Goal: Transaction & Acquisition: Book appointment/travel/reservation

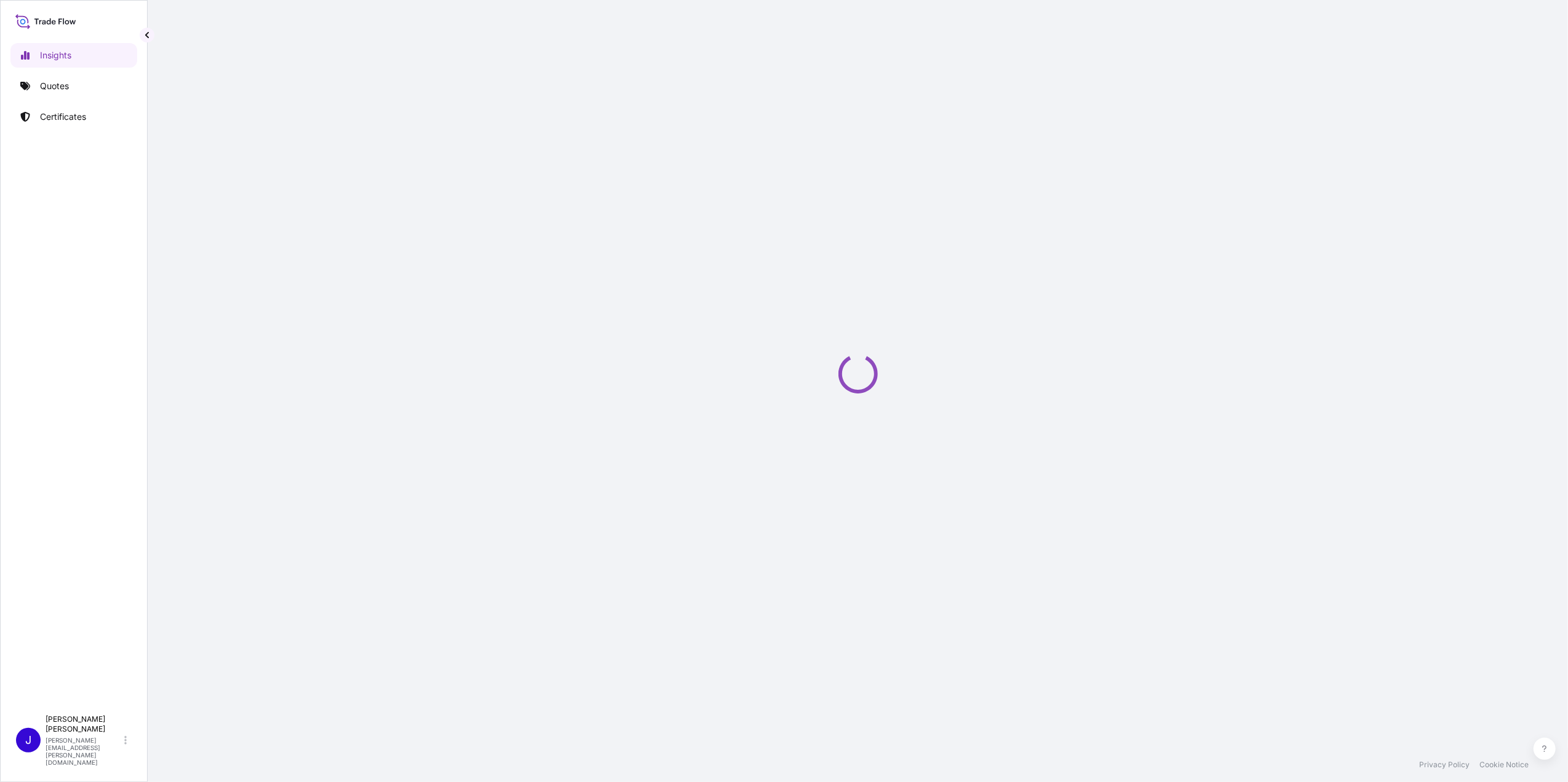
select select "2025"
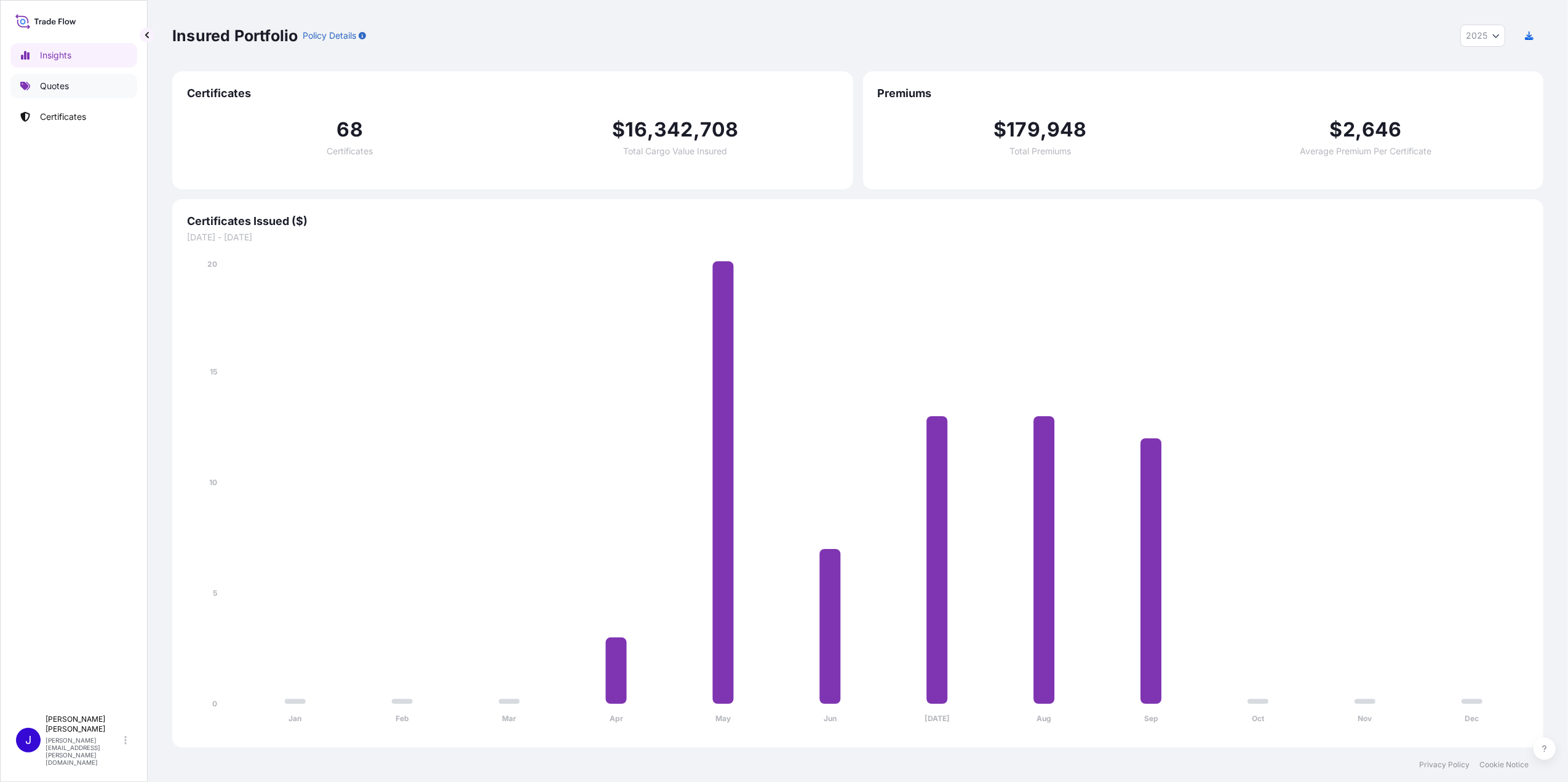
click at [45, 90] on p "Quotes" at bounding box center [55, 86] width 29 height 12
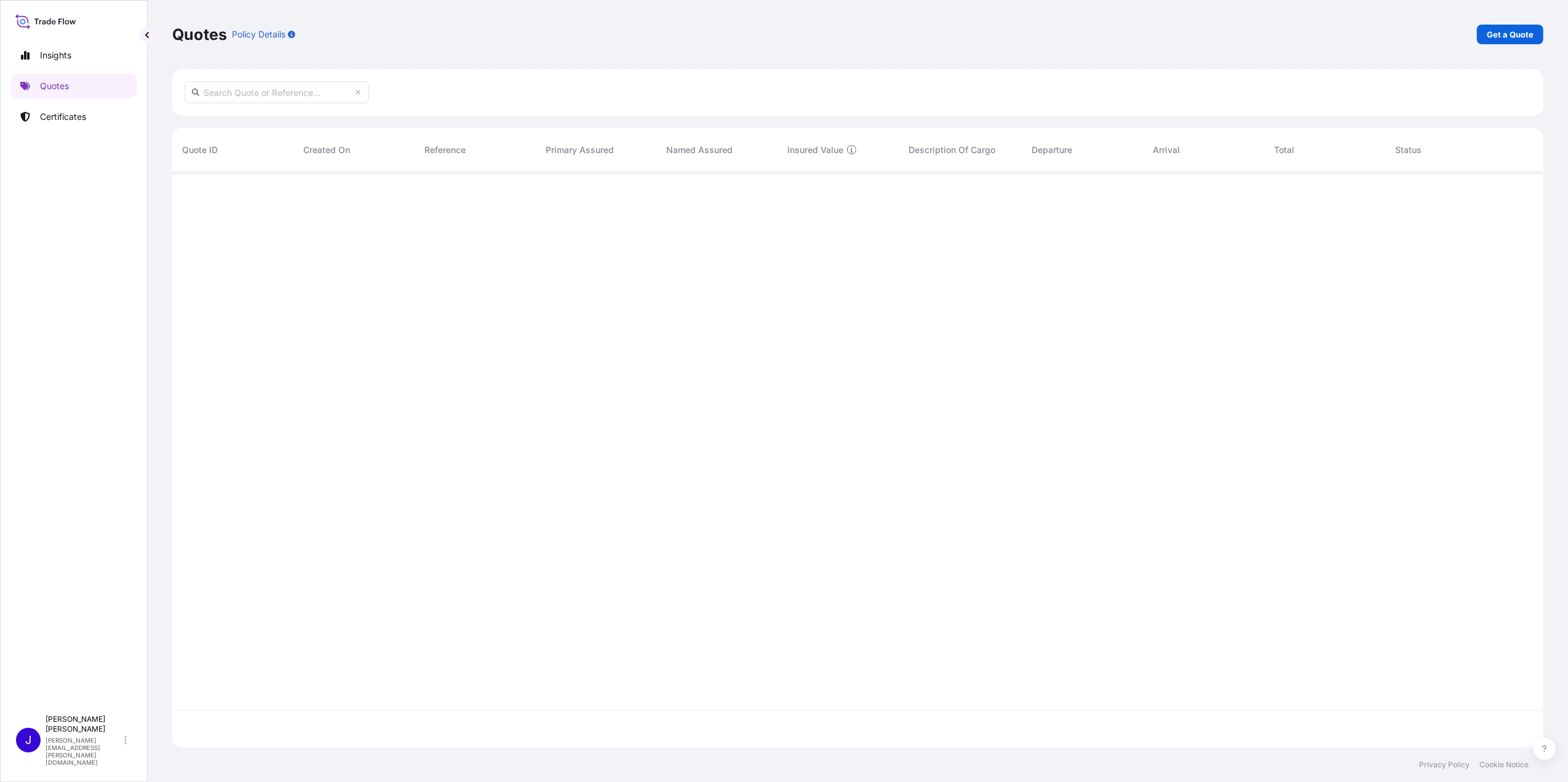
scroll to position [569, 1359]
click at [1509, 30] on p "Get a Quote" at bounding box center [1510, 34] width 47 height 12
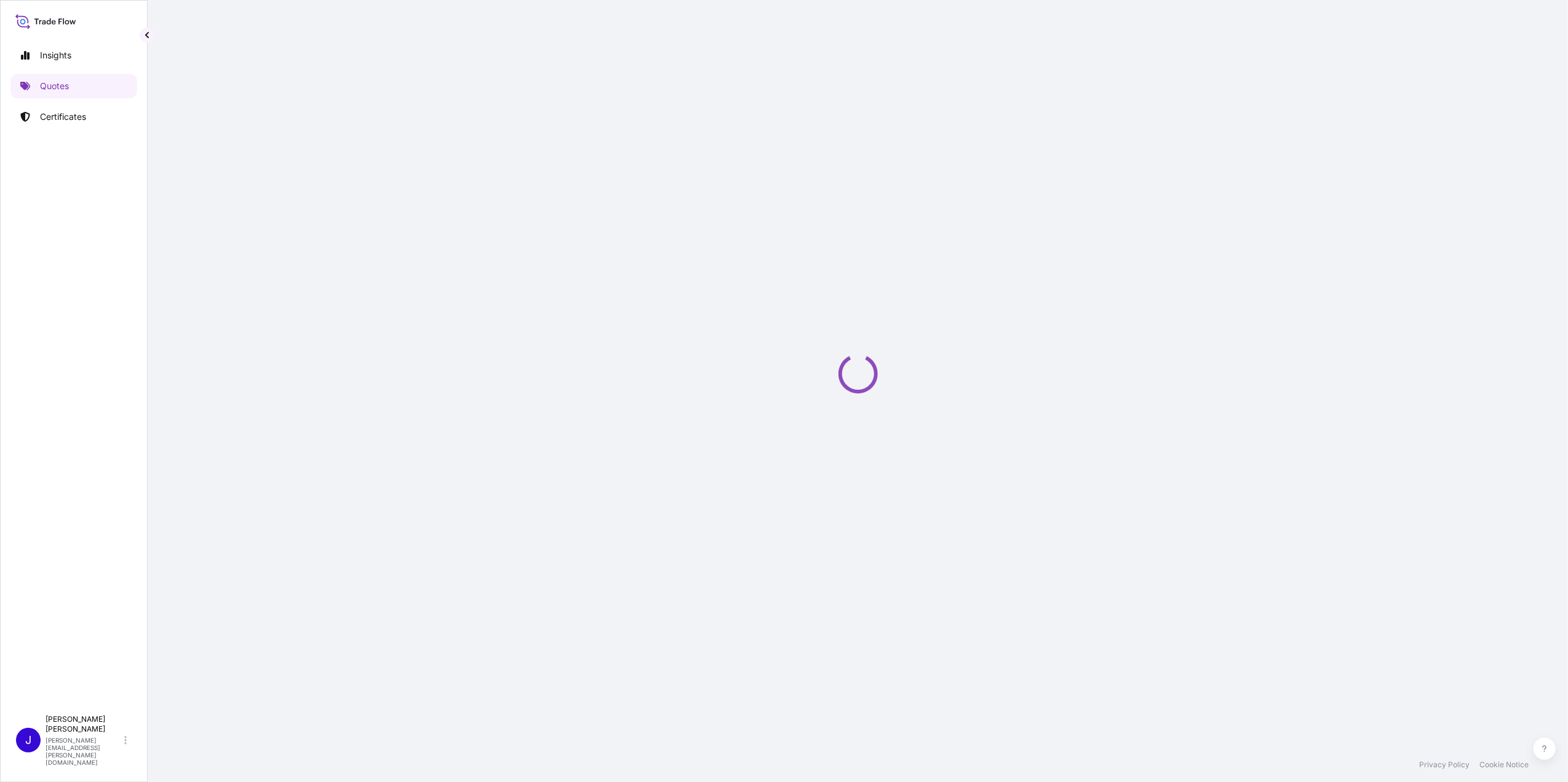
select select "Ocean Vessel"
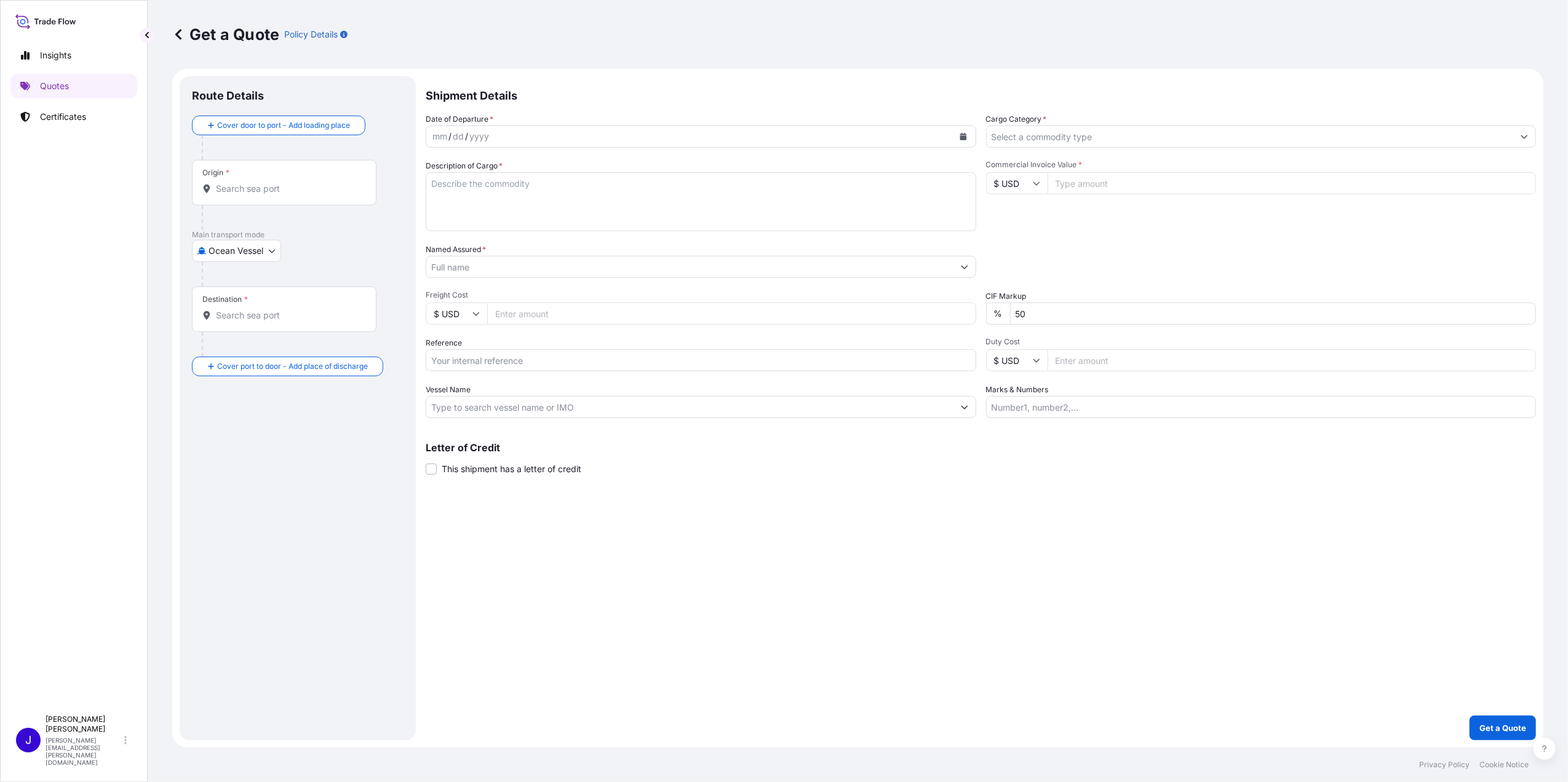
click at [1089, 181] on input "Commercial Invoice Value *" at bounding box center [1292, 184] width 489 height 22
type input "1"
type input "1000"
click at [921, 184] on textarea "Description of Cargo *" at bounding box center [700, 201] width 551 height 59
drag, startPoint x: 1096, startPoint y: 190, endPoint x: 1037, endPoint y: 190, distance: 59.0
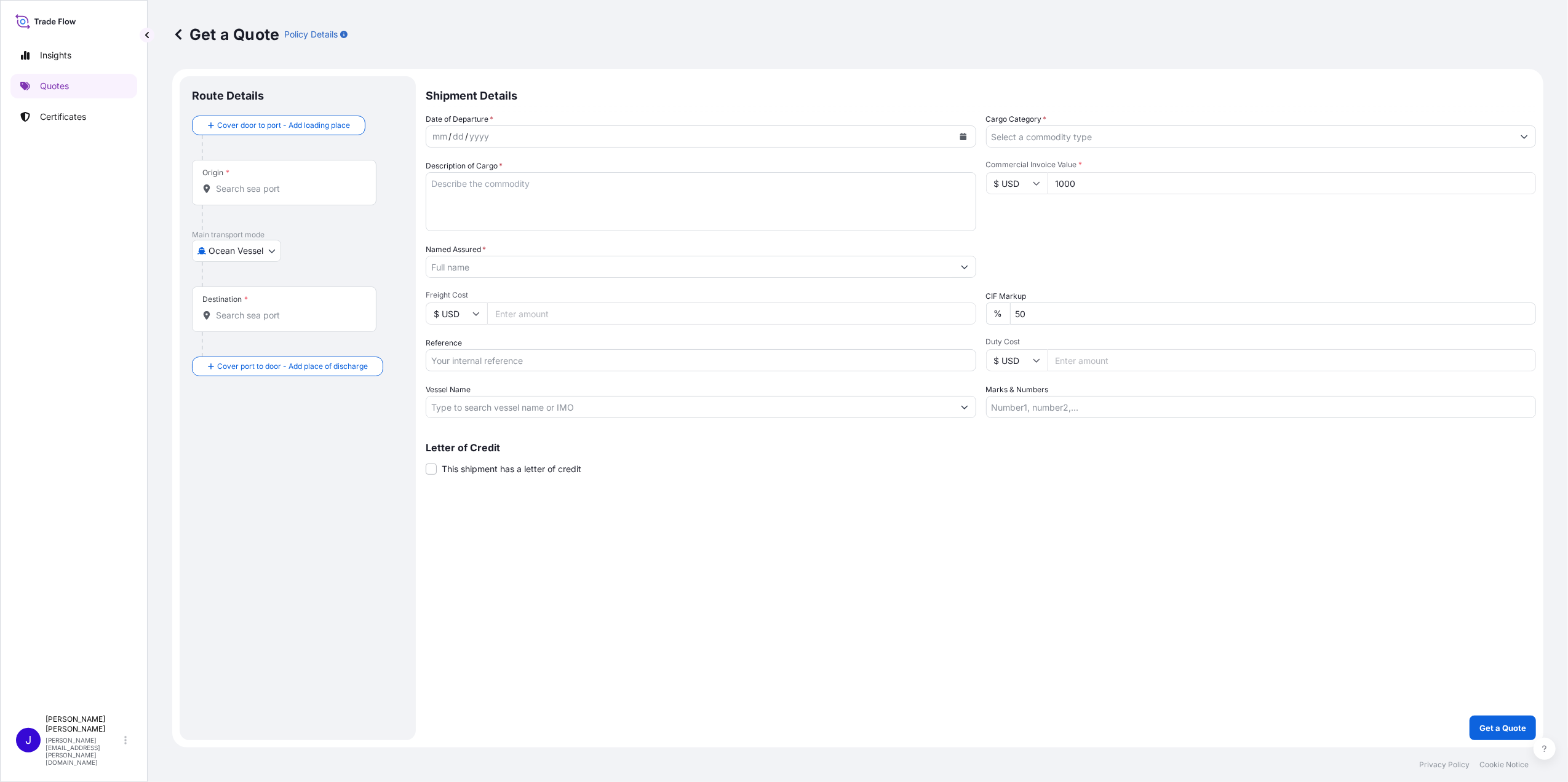
click at [1037, 190] on div "$ USD 1000" at bounding box center [1261, 184] width 551 height 22
click at [56, 53] on p "Insights" at bounding box center [56, 55] width 32 height 12
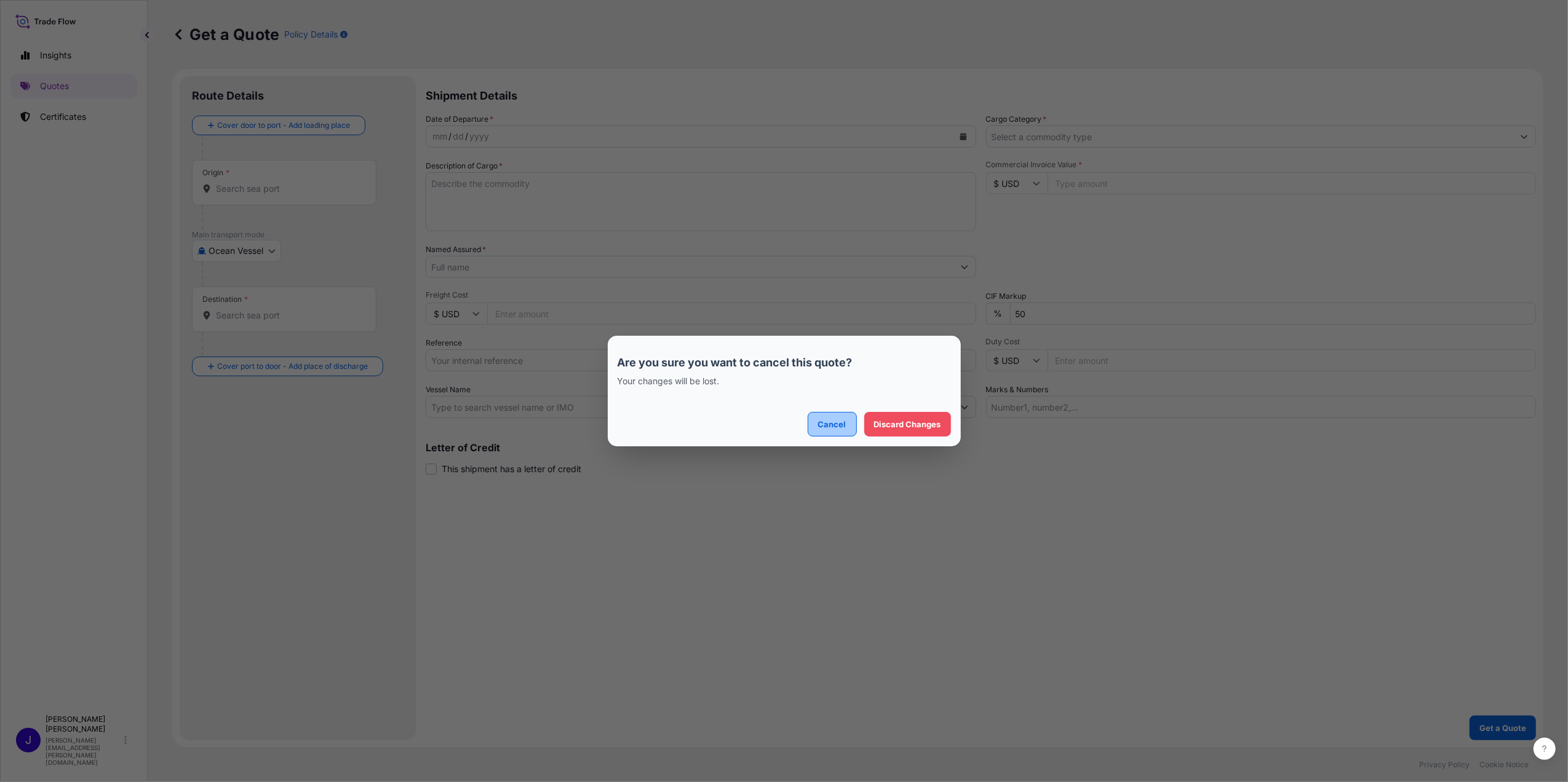
click at [840, 428] on p "Cancel" at bounding box center [832, 424] width 28 height 12
